Goal: Task Accomplishment & Management: Complete application form

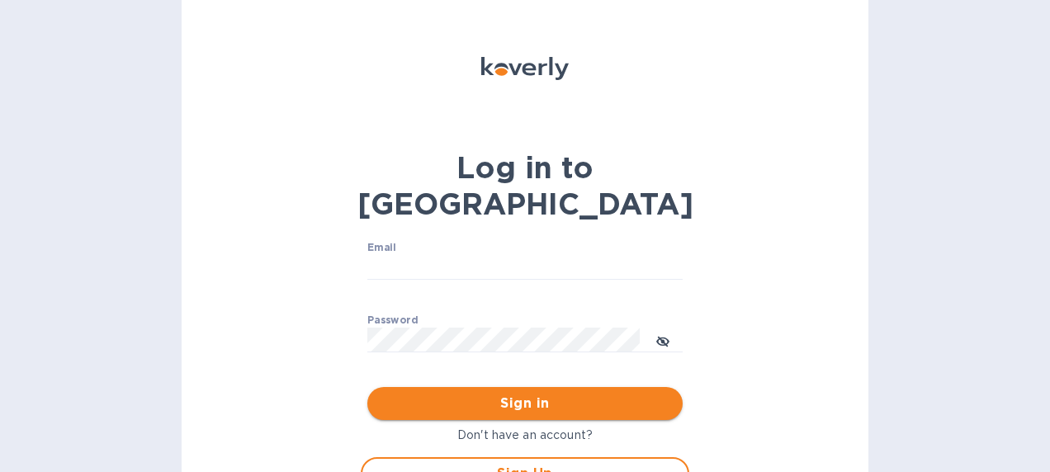
type input "[EMAIL_ADDRESS][DOMAIN_NAME]"
click at [484, 394] on span "Sign in" at bounding box center [525, 404] width 289 height 20
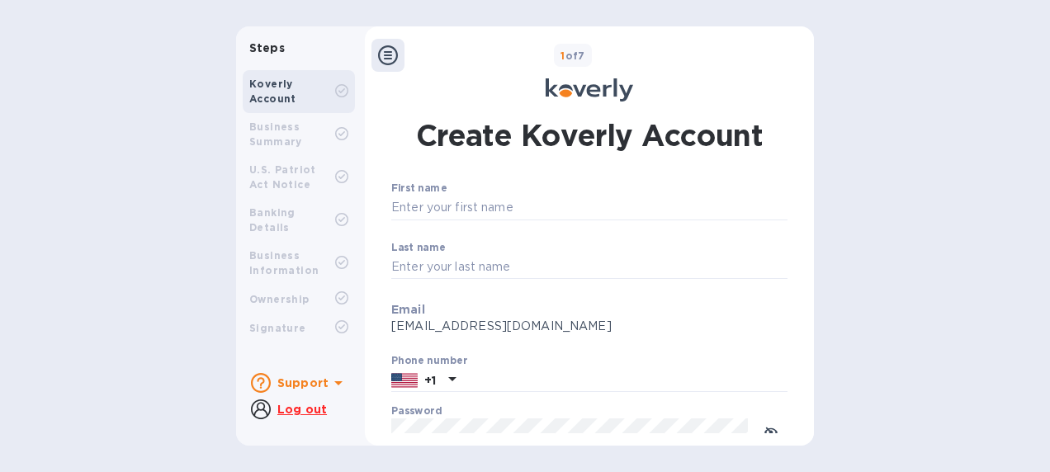
type input "[EMAIL_ADDRESS][DOMAIN_NAME]"
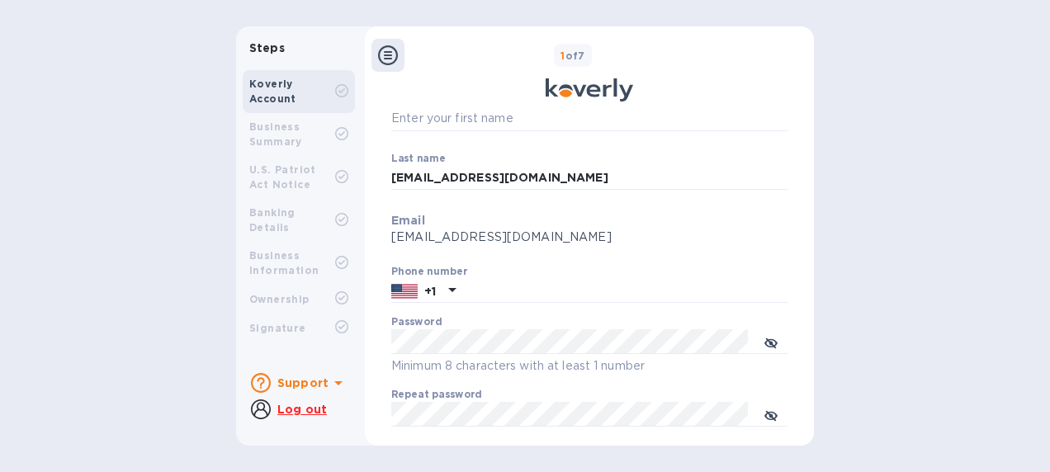
scroll to position [248, 0]
